Goal: Transaction & Acquisition: Purchase product/service

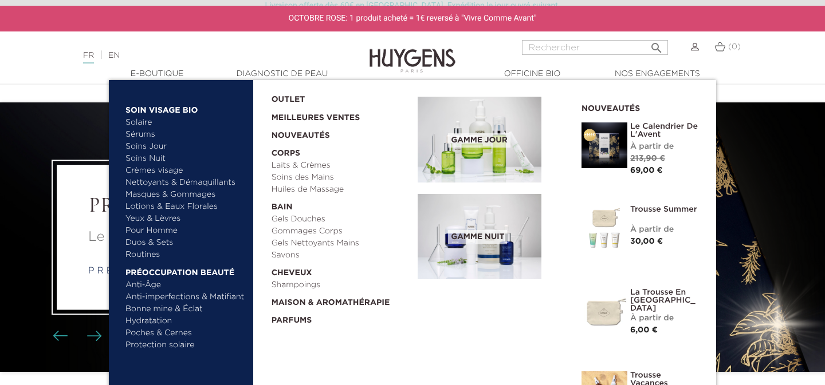
scroll to position [370, 0]
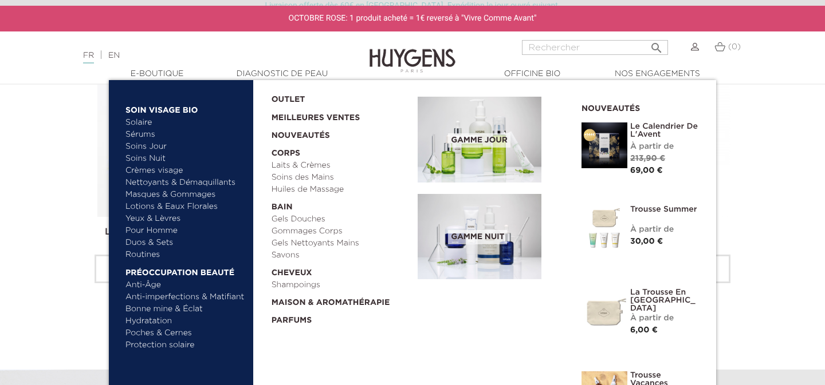
click at [179, 203] on link "Lotions & Eaux Florales" at bounding box center [185, 207] width 120 height 12
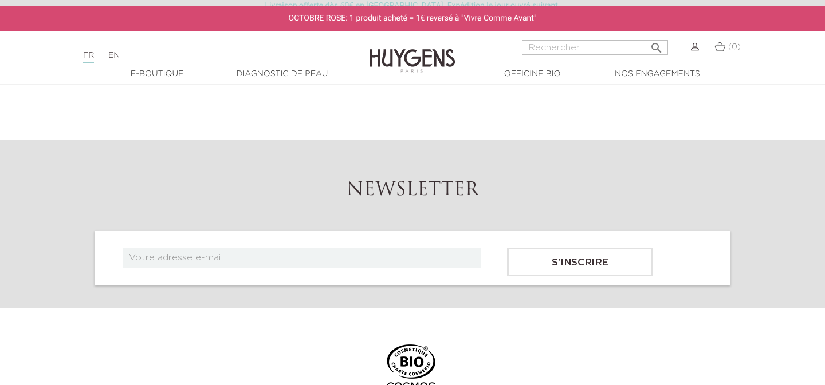
scroll to position [1351, 0]
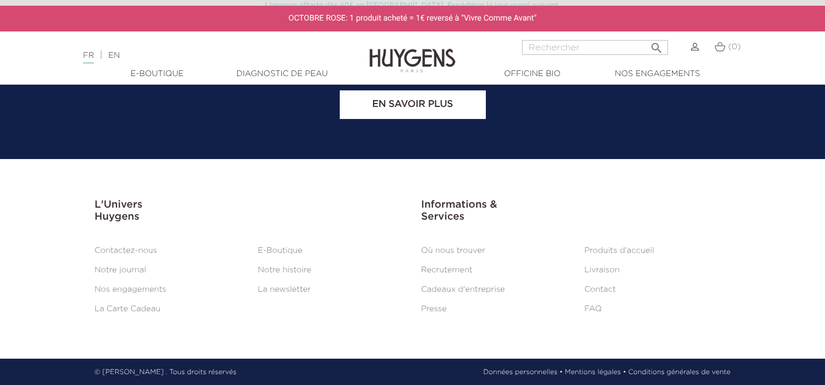
click at [119, 274] on li "Notre journal" at bounding box center [167, 270] width 163 height 14
click at [113, 286] on link "Nos engagements" at bounding box center [131, 290] width 72 height 8
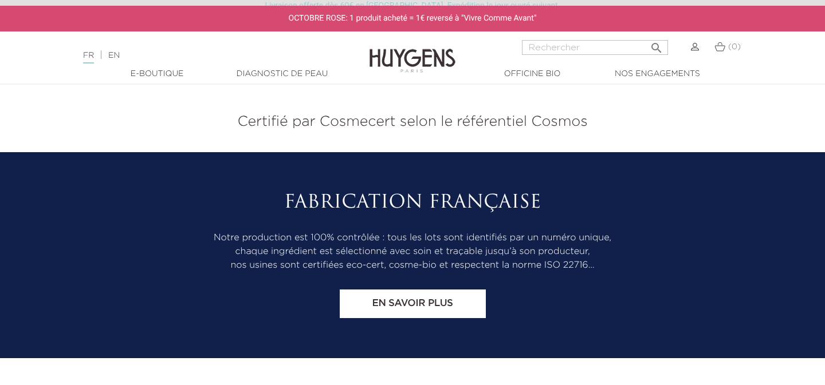
scroll to position [6283, 0]
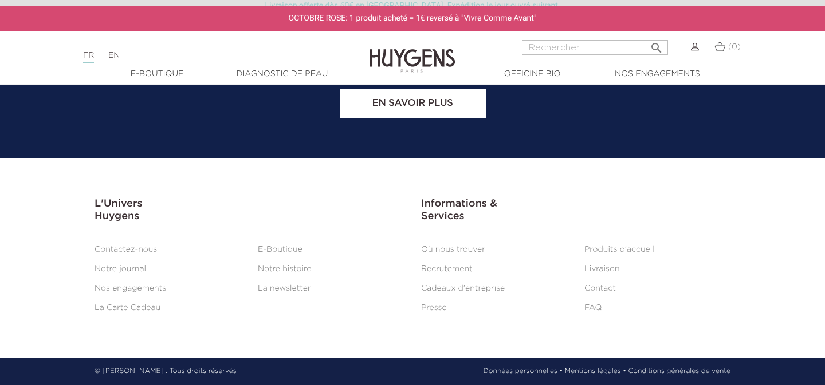
click at [444, 253] on link "Où nous trouver" at bounding box center [453, 250] width 64 height 8
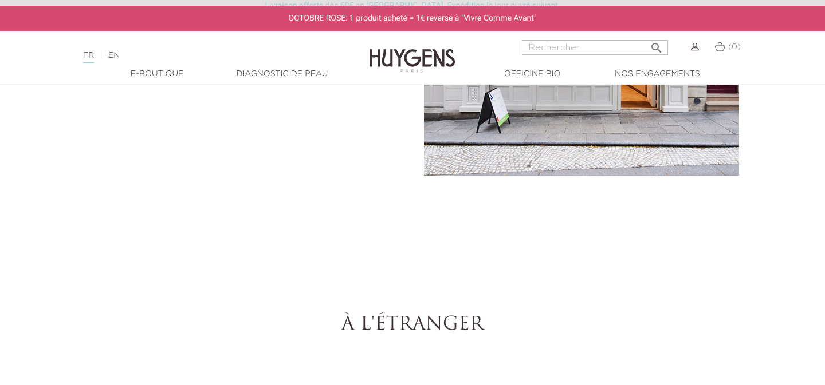
select select "FR"
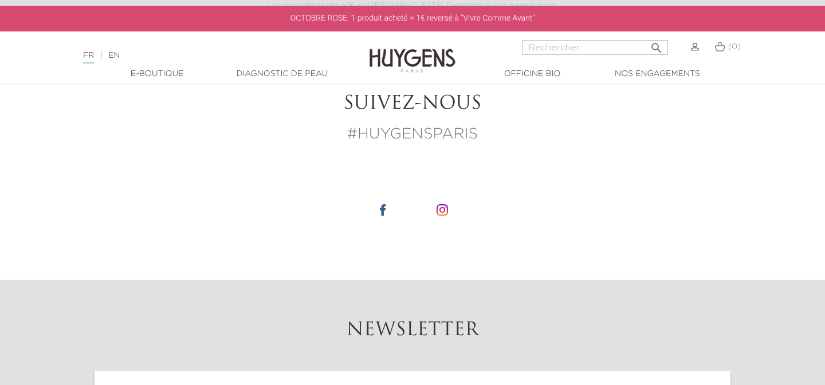
scroll to position [6227, 0]
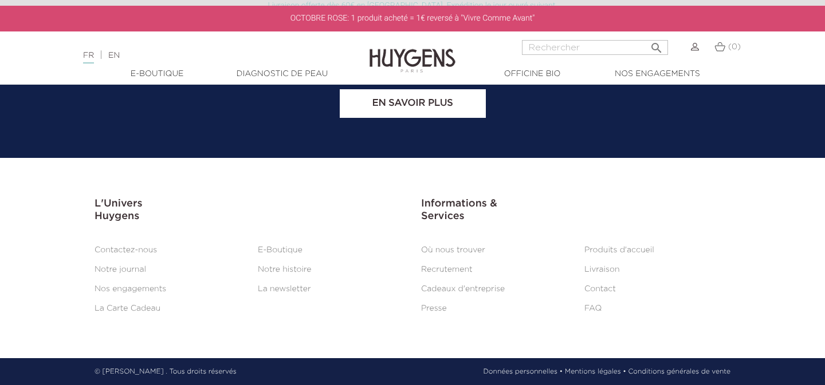
click at [114, 289] on link "Nos engagements" at bounding box center [131, 289] width 72 height 8
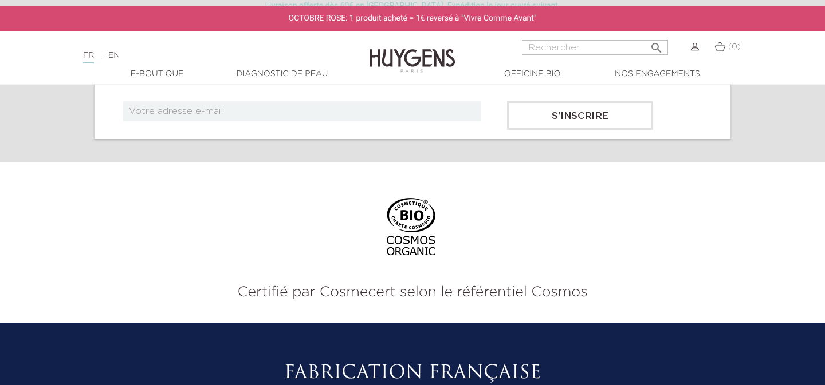
scroll to position [6283, 0]
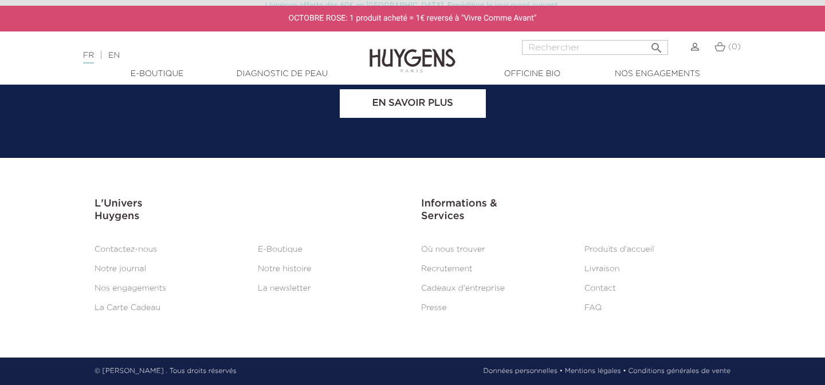
click at [121, 211] on h3 "L'Univers Huygens" at bounding box center [249, 210] width 309 height 25
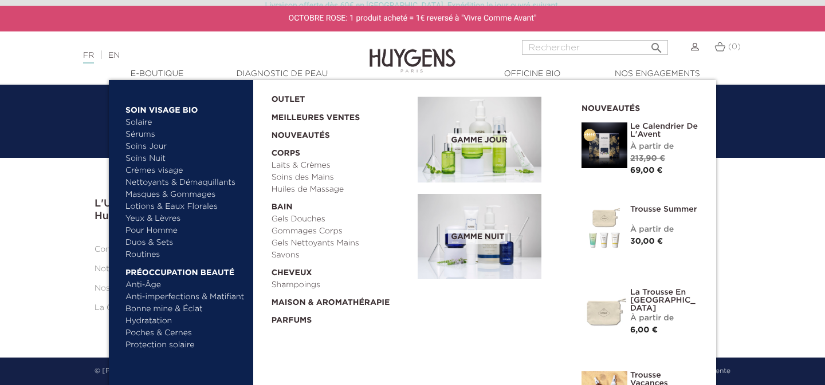
click at [154, 135] on link "Sérums" at bounding box center [185, 135] width 120 height 12
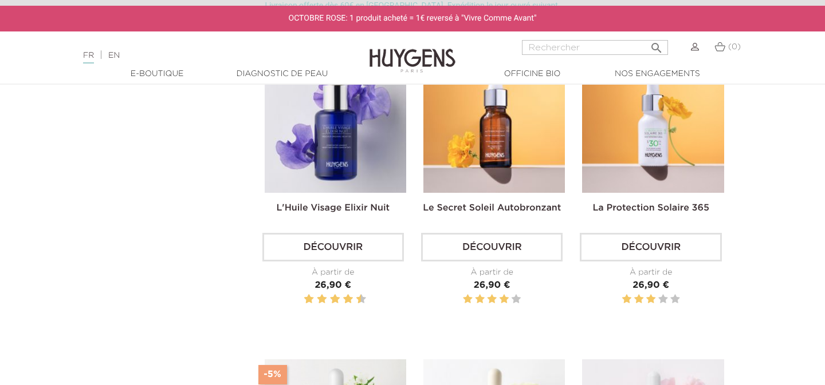
scroll to position [353, 0]
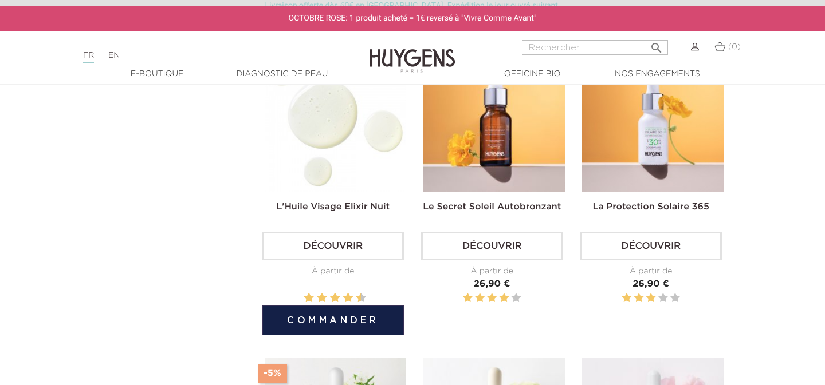
click at [328, 322] on button "Commander" at bounding box center [332, 321] width 141 height 30
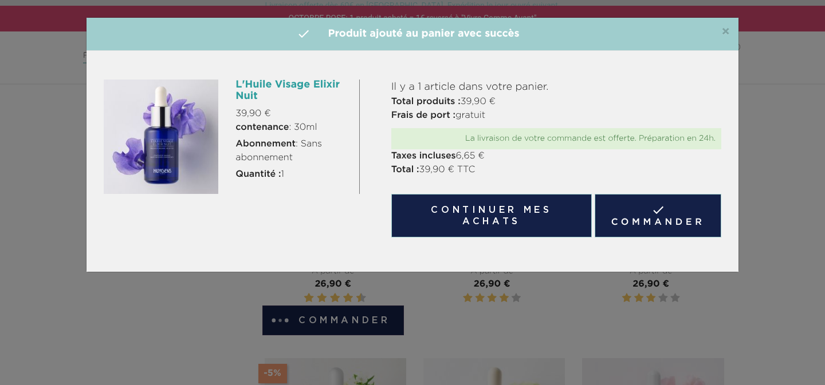
click at [448, 88] on p "Il y a 1 article dans votre panier." at bounding box center [556, 87] width 330 height 15
click at [651, 219] on link " Commander" at bounding box center [658, 216] width 127 height 44
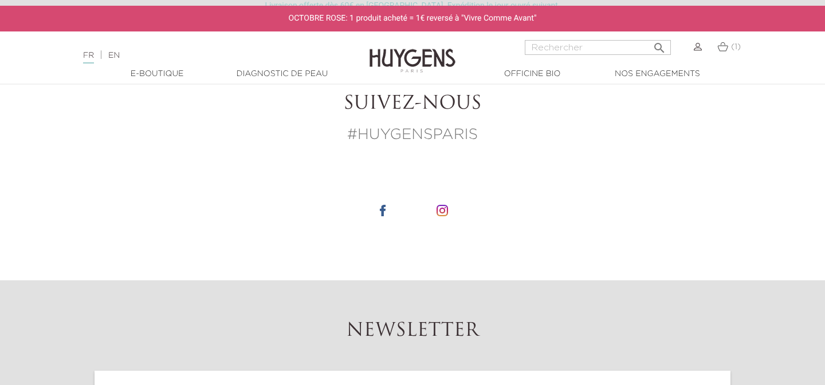
scroll to position [633, 0]
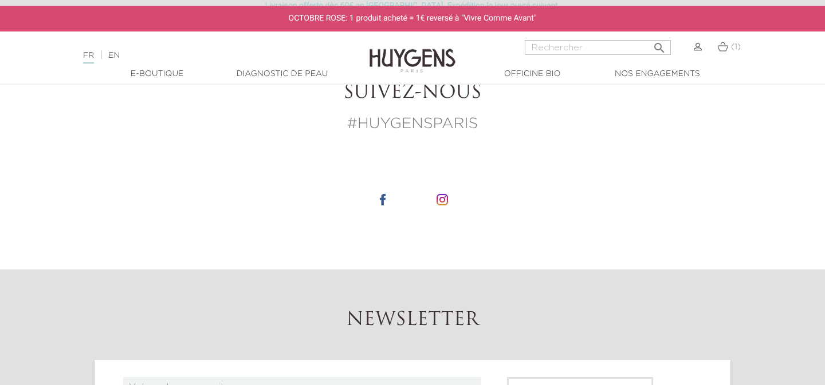
click at [446, 197] on img at bounding box center [441, 199] width 11 height 11
click at [546, 151] on div "Suivez-nous #HUYGENSPARIS" at bounding box center [413, 117] width 636 height 70
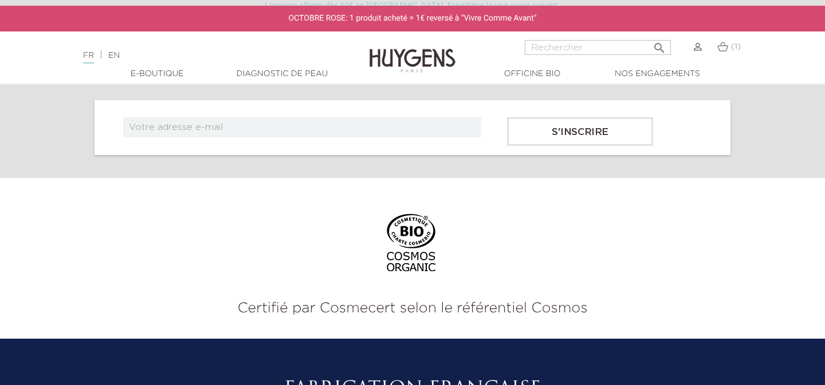
scroll to position [1280, 0]
